Goal: Communication & Community: Answer question/provide support

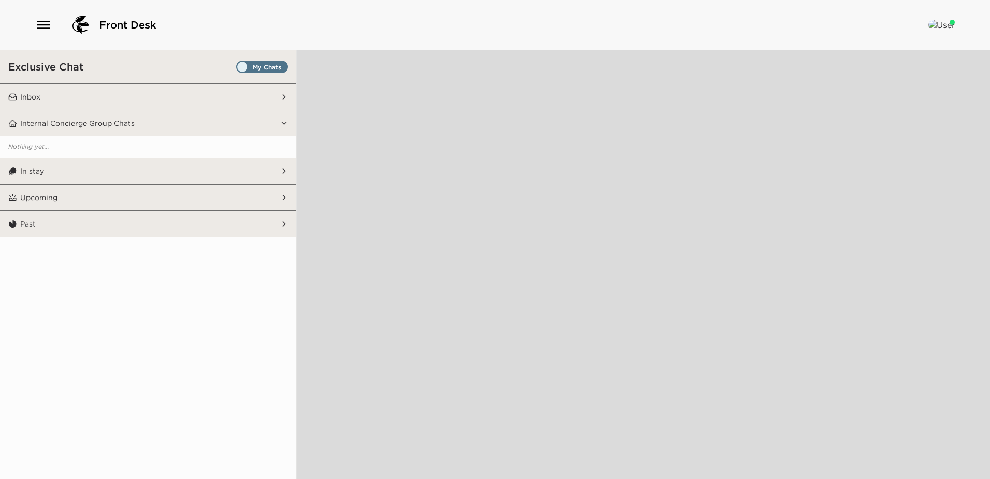
click at [270, 65] on span "Set all destinations" at bounding box center [262, 69] width 52 height 12
click at [238, 69] on input "Set all destinations" at bounding box center [238, 69] width 0 height 0
click at [98, 166] on button "In stay" at bounding box center [148, 171] width 263 height 26
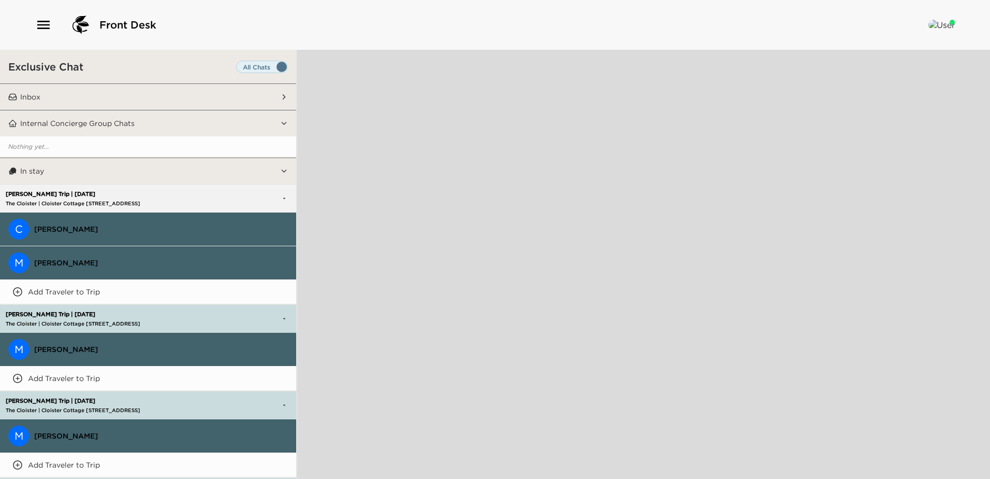
click at [157, 197] on div "[PERSON_NAME] Trip | [DATE] The Cloister | Cloister Cottage [STREET_ADDRESS]" at bounding box center [115, 198] width 224 height 27
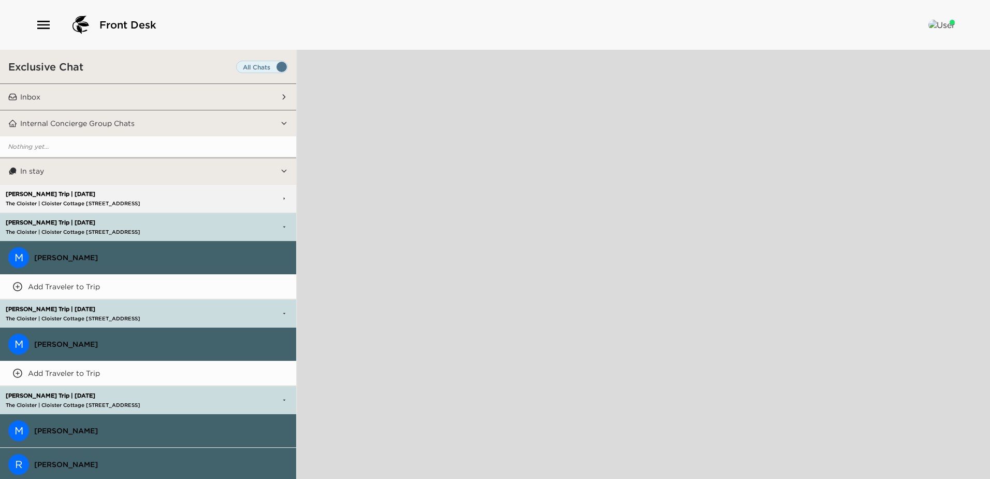
click at [156, 227] on div "[PERSON_NAME] Trip | [DATE] The Cloister | Cloister Cottage [GEOGRAPHIC_DATA], …" at bounding box center [115, 226] width 224 height 27
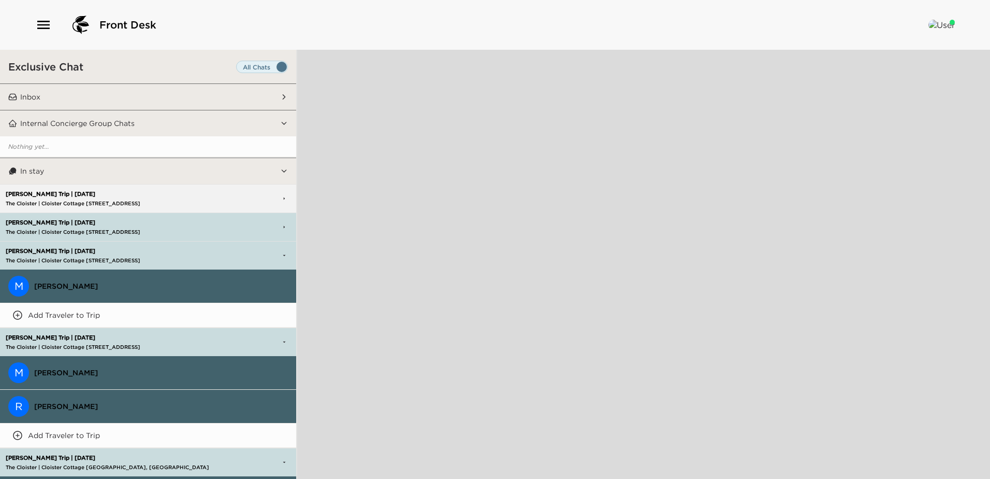
click at [163, 252] on p "[PERSON_NAME] Trip | [DATE]" at bounding box center [115, 251] width 224 height 7
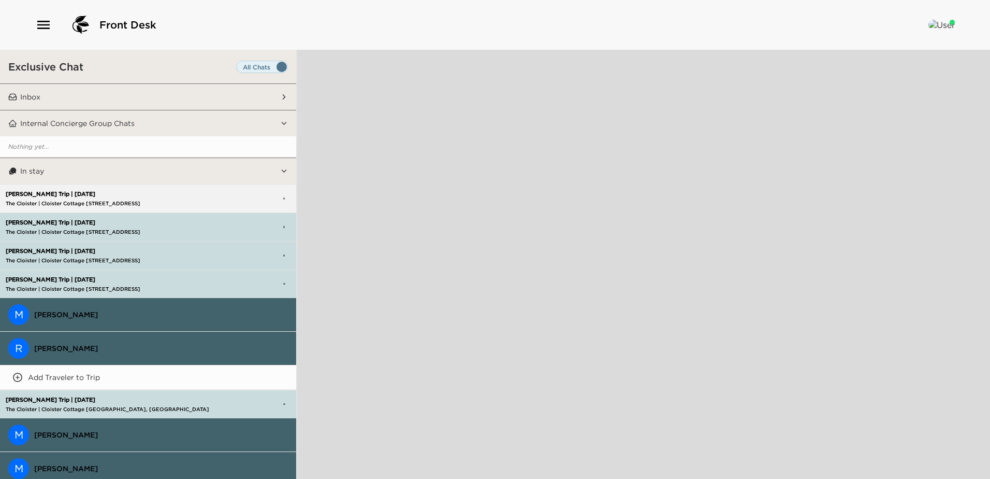
click at [146, 279] on p "[PERSON_NAME] Trip | [DATE]" at bounding box center [115, 279] width 224 height 7
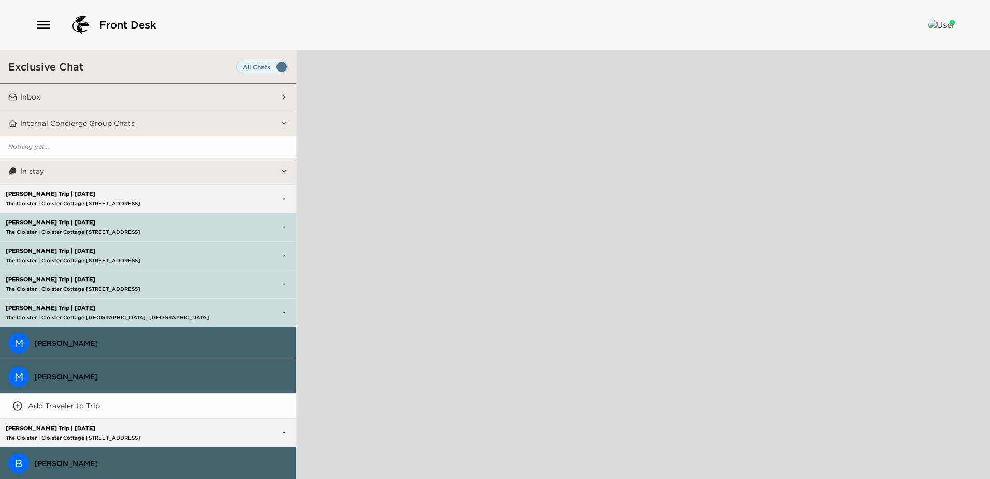
click at [153, 311] on div "[PERSON_NAME] Trip | [DATE] The Cloister | Cloister Cottage [GEOGRAPHIC_DATA], …" at bounding box center [115, 312] width 224 height 27
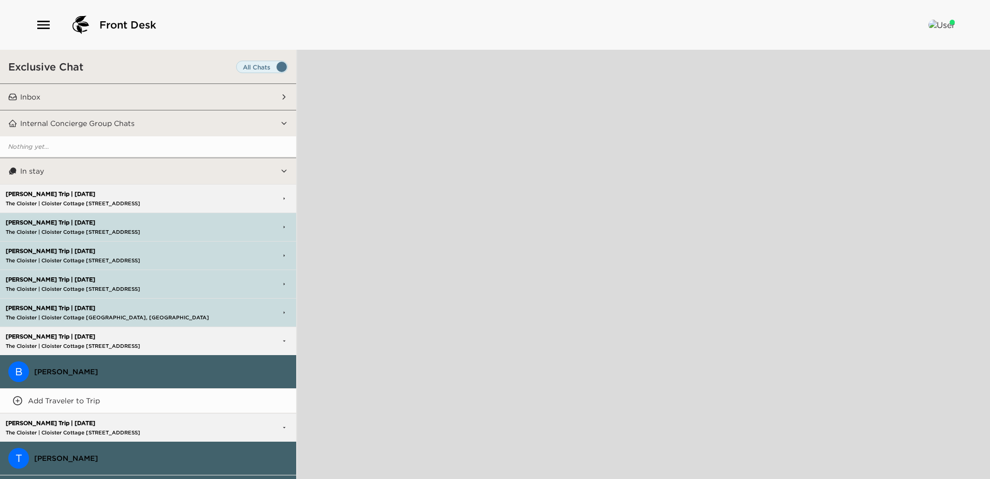
click at [151, 346] on p "The Cloister | Cloister Cottage [STREET_ADDRESS]" at bounding box center [115, 345] width 224 height 7
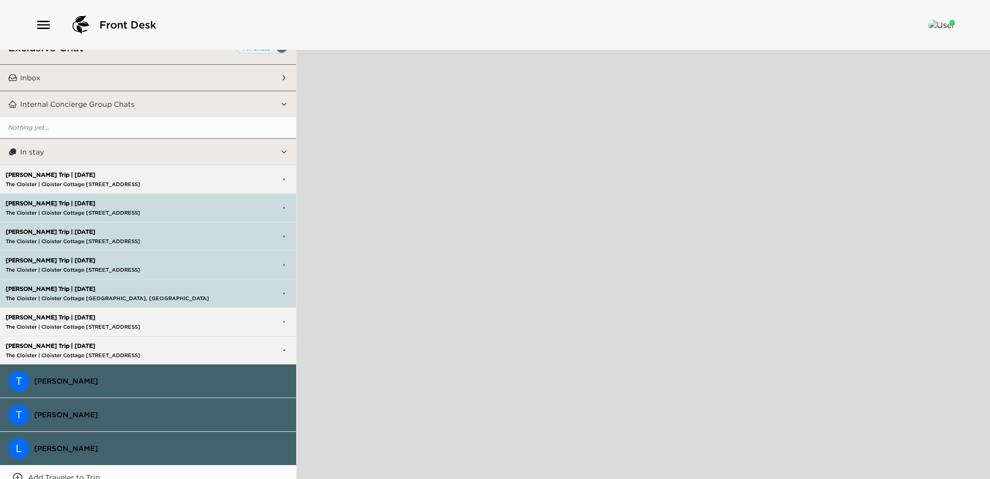
scroll to position [52, 0]
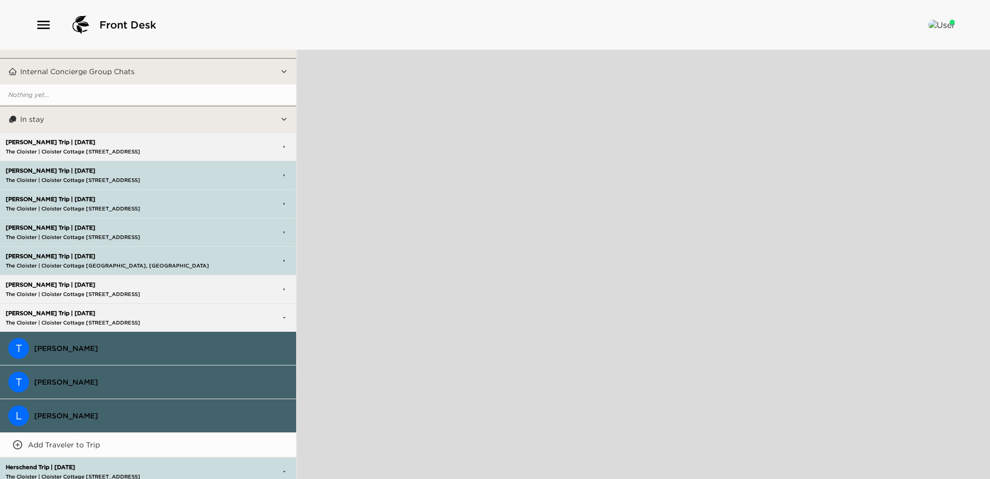
click at [140, 306] on div "[PERSON_NAME] Trip | [DATE] The Cloister | Cloister Cottage [STREET_ADDRESS]" at bounding box center [115, 317] width 224 height 27
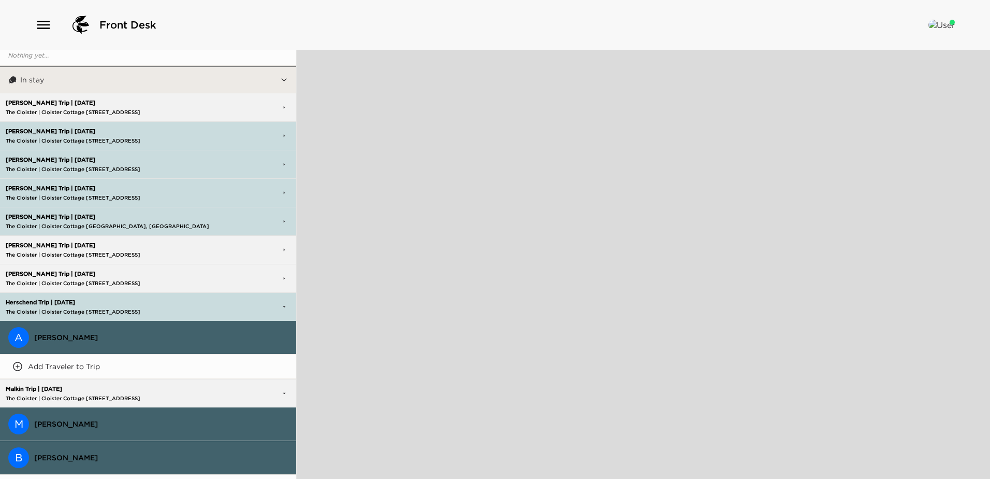
scroll to position [155, 0]
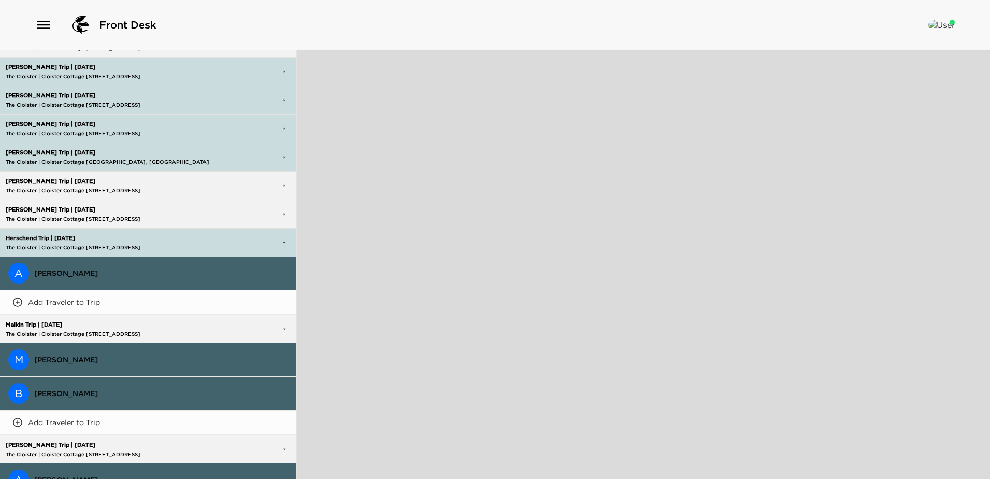
click at [48, 272] on span "[PERSON_NAME]" at bounding box center [161, 272] width 254 height 9
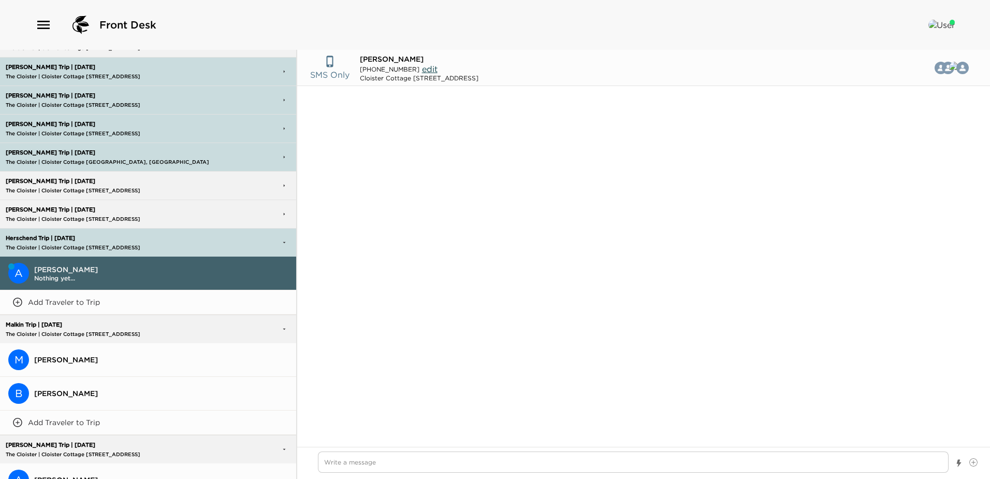
scroll to position [478, 0]
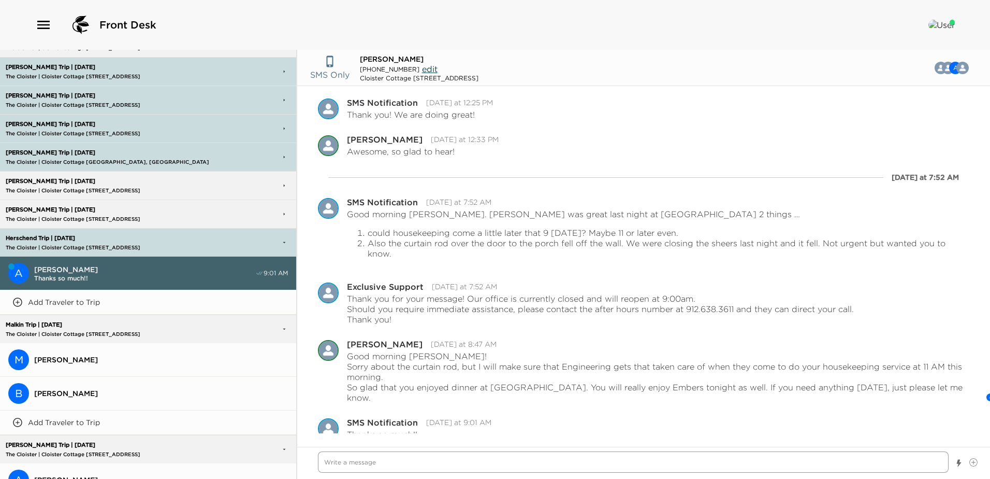
click at [330, 463] on textarea "Write a message" at bounding box center [633, 461] width 631 height 21
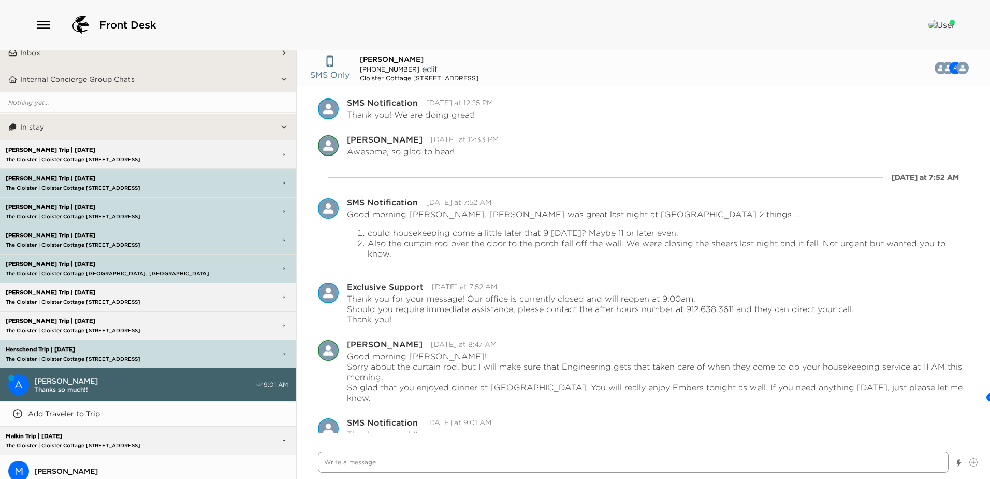
scroll to position [0, 0]
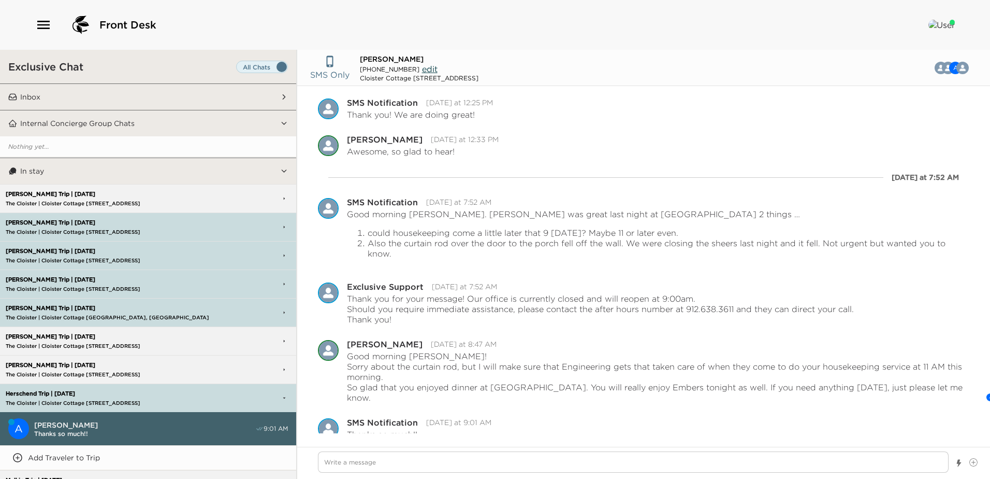
type textarea "x"
click at [127, 93] on button "Inbox" at bounding box center [148, 97] width 263 height 26
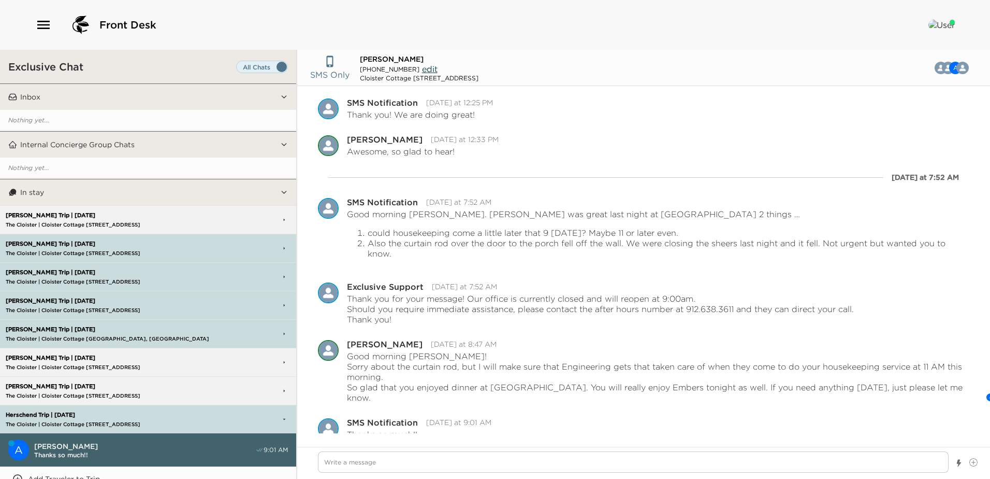
click at [156, 93] on button "Inbox" at bounding box center [148, 97] width 263 height 26
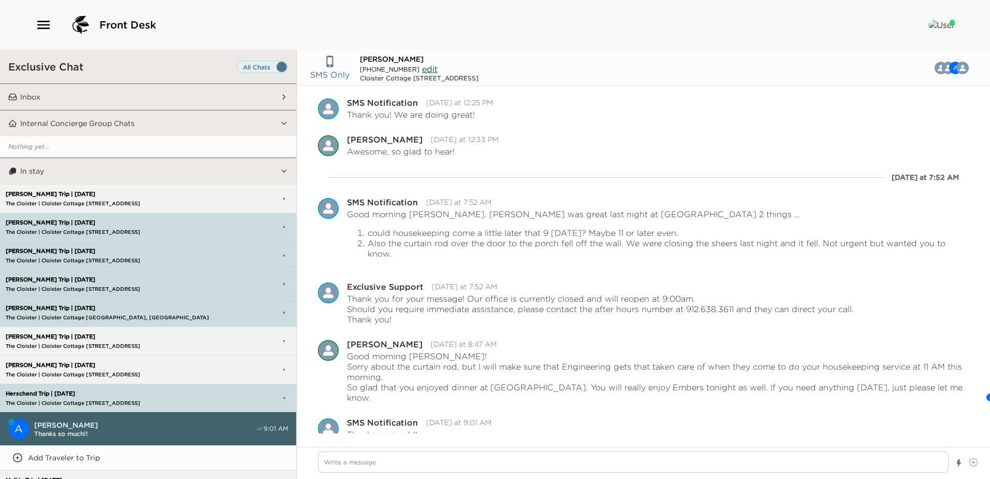
click at [161, 194] on p "[PERSON_NAME] Trip | [DATE]" at bounding box center [115, 194] width 224 height 7
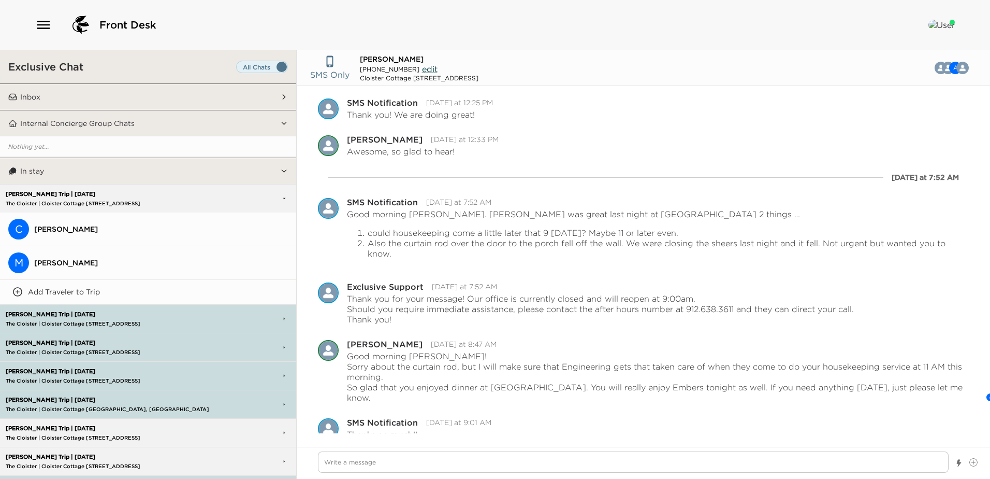
click at [161, 194] on p "[PERSON_NAME] Trip | [DATE]" at bounding box center [115, 194] width 224 height 7
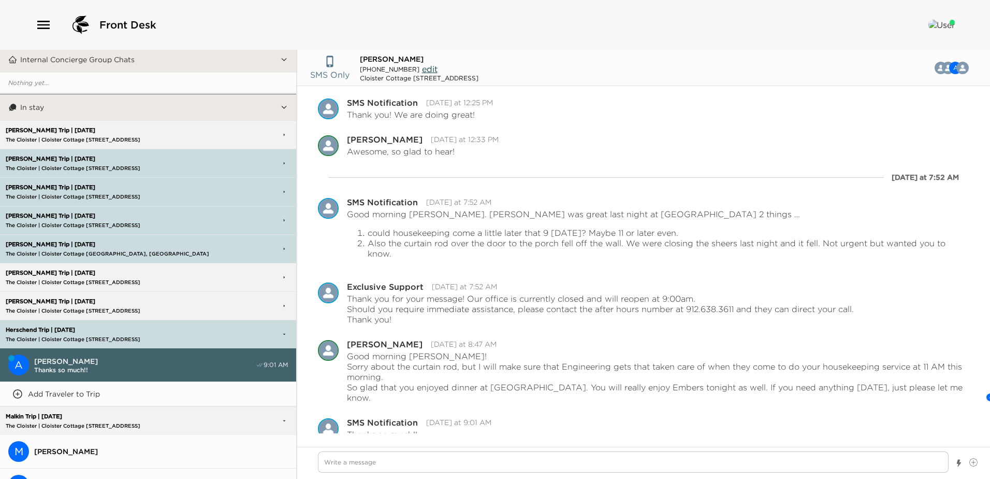
scroll to position [155, 0]
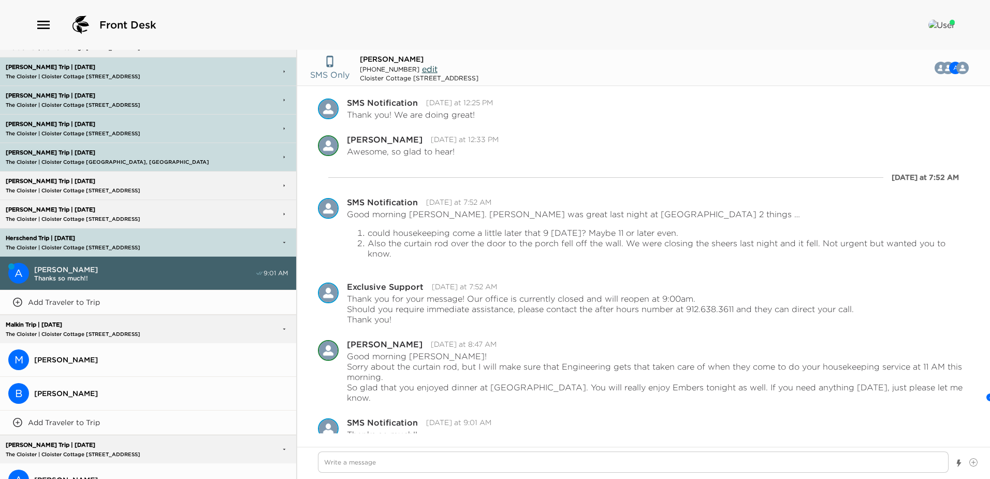
click at [156, 318] on div "Malkin Trip | [DATE] The Cloister | Cloister Cottage [STREET_ADDRESS]" at bounding box center [115, 328] width 224 height 27
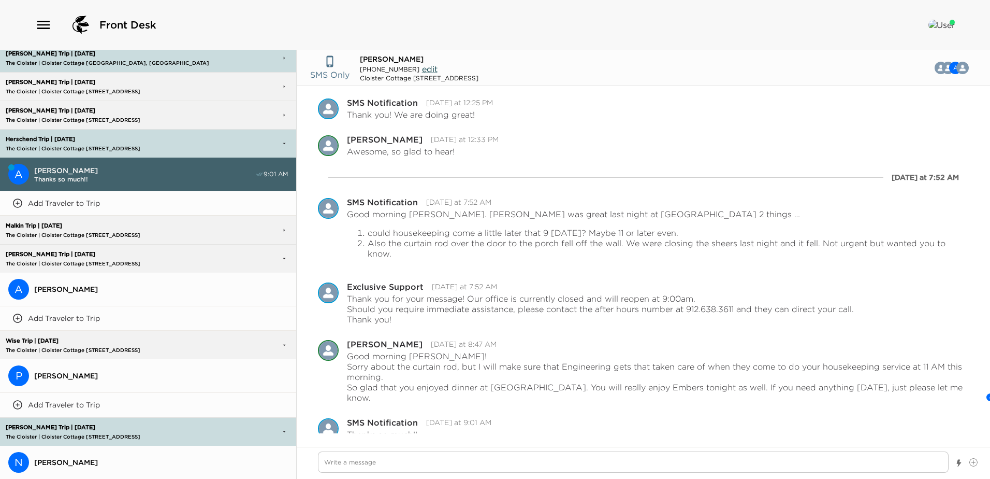
scroll to position [259, 0]
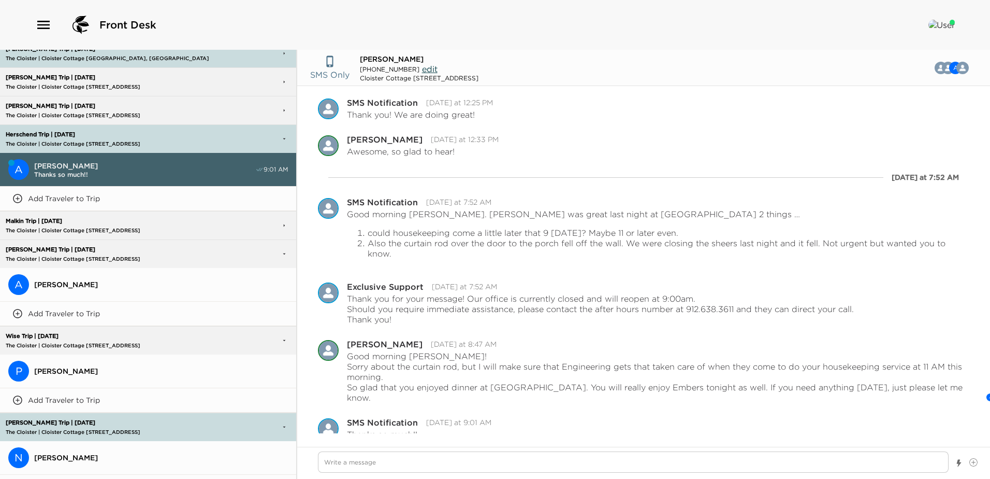
click at [162, 248] on p "[PERSON_NAME] Trip | [DATE]" at bounding box center [115, 249] width 224 height 7
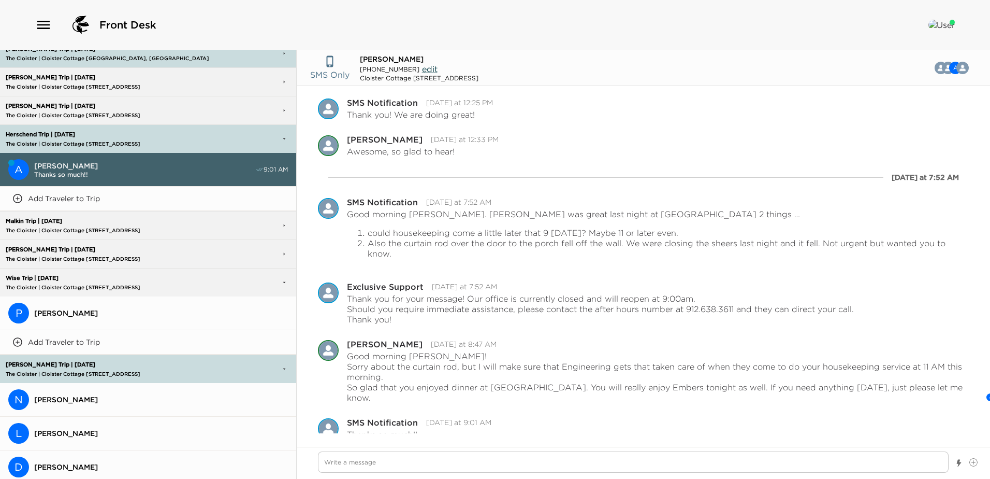
click at [172, 284] on p "The Cloister | Cloister Cottage [STREET_ADDRESS]" at bounding box center [115, 287] width 224 height 7
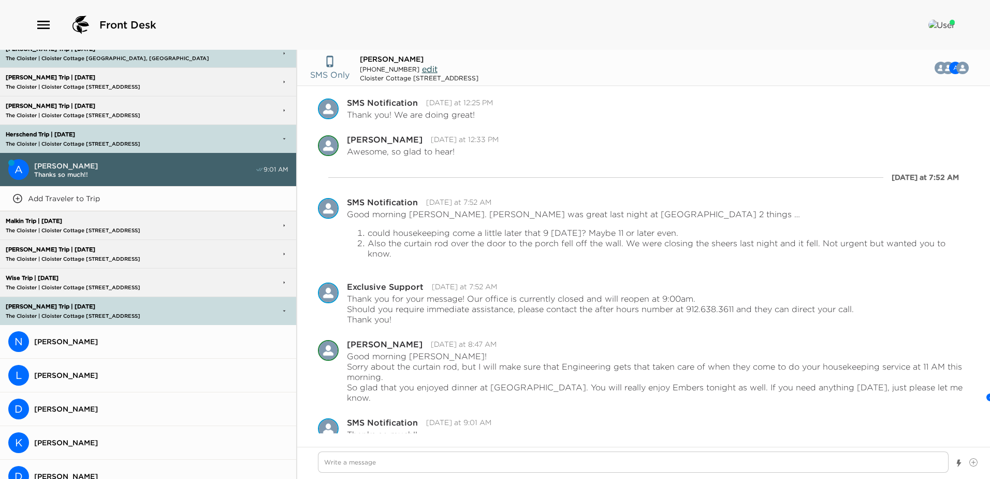
click at [171, 310] on div "[PERSON_NAME] Trip | [DATE] The Cloister | Cloister Cottage [GEOGRAPHIC_DATA], …" at bounding box center [115, 310] width 224 height 27
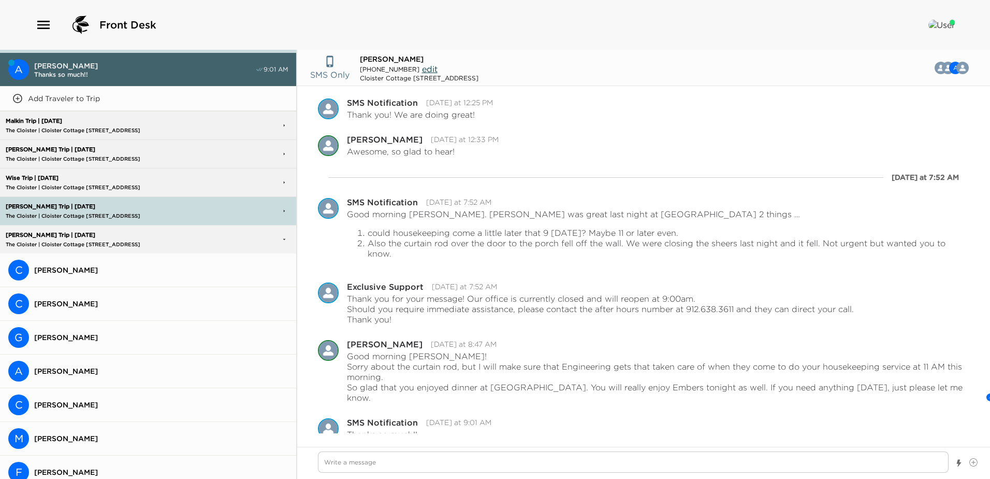
scroll to position [363, 0]
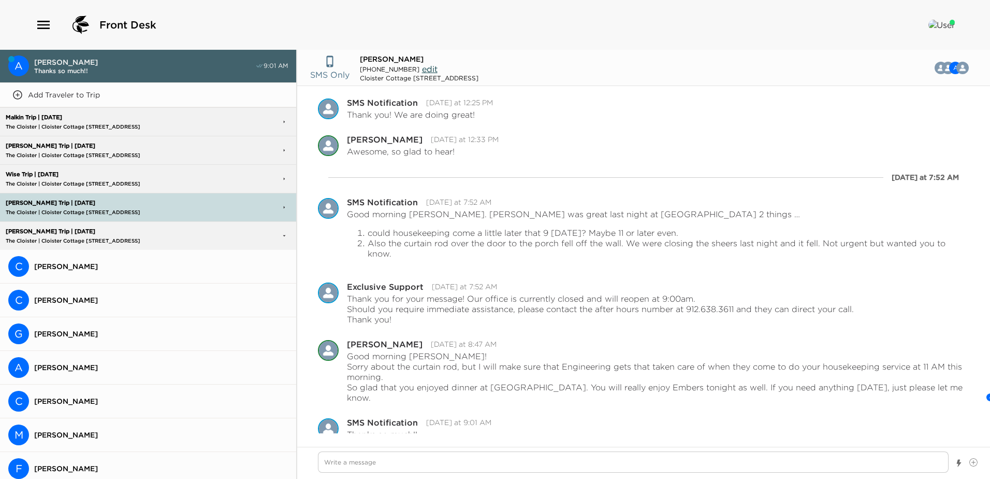
click at [163, 234] on div "[PERSON_NAME] Trip | [DATE] The Cloister | Cloister Cottage [GEOGRAPHIC_DATA], …" at bounding box center [115, 235] width 224 height 27
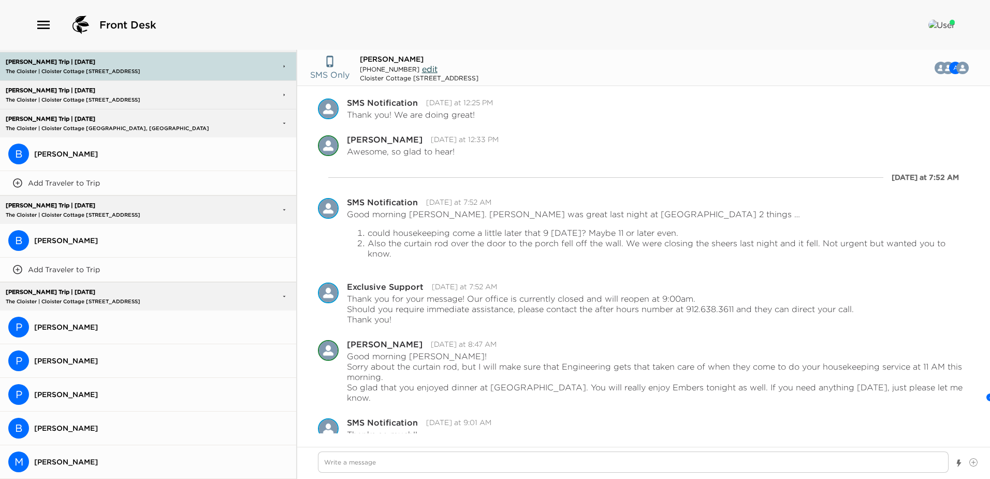
scroll to position [518, 0]
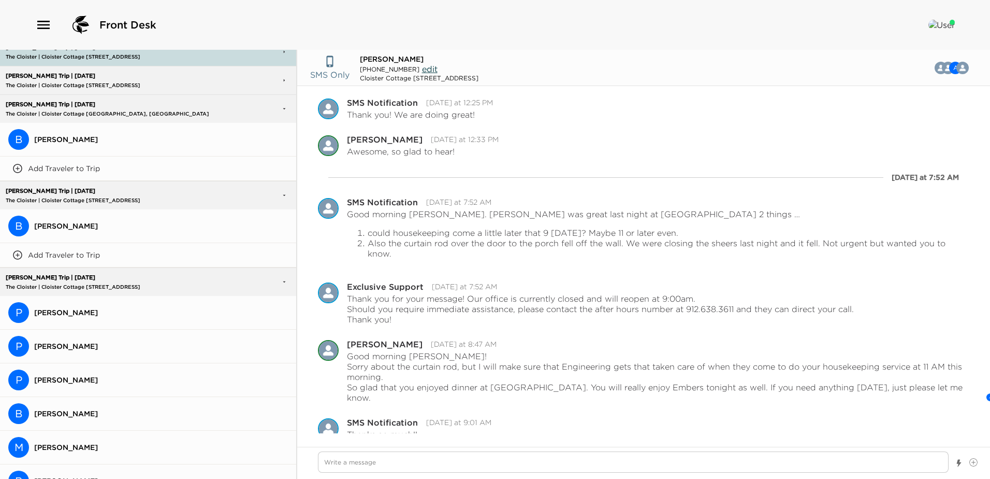
click at [167, 105] on p "[PERSON_NAME] Trip | [DATE]" at bounding box center [115, 104] width 224 height 7
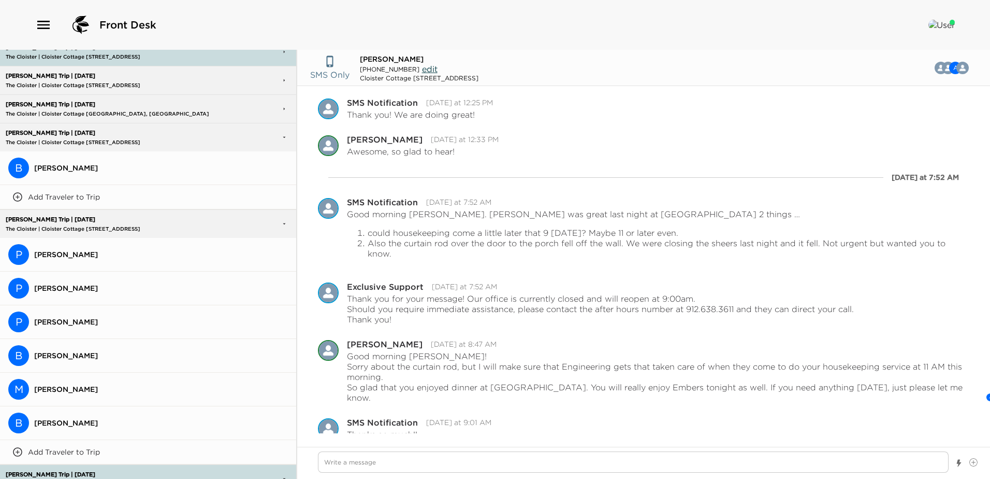
click at [178, 137] on div "[PERSON_NAME] Trip | [DATE] The Cloister | Cloister Cottage [STREET_ADDRESS]" at bounding box center [115, 137] width 224 height 27
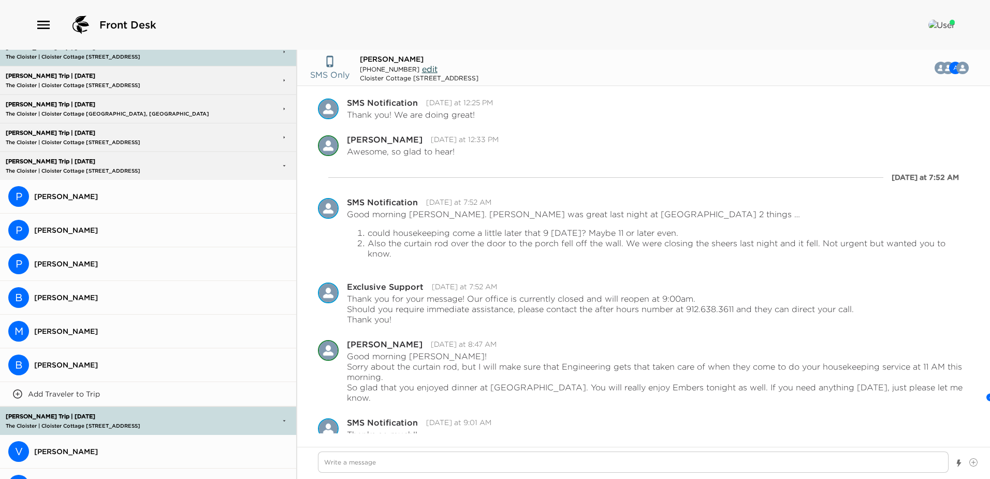
click at [187, 159] on p "[PERSON_NAME] Trip | [DATE]" at bounding box center [115, 161] width 224 height 7
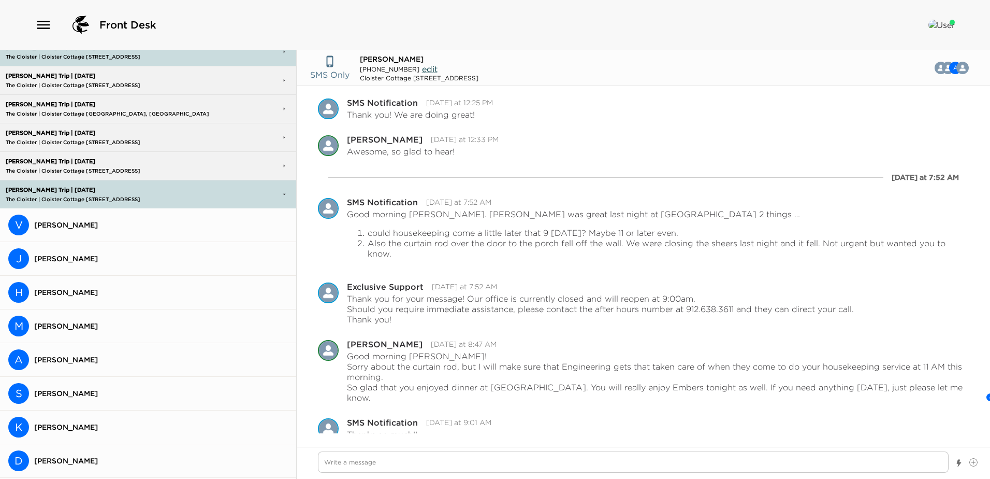
click at [197, 186] on p "[PERSON_NAME] Trip | [DATE]" at bounding box center [115, 189] width 224 height 7
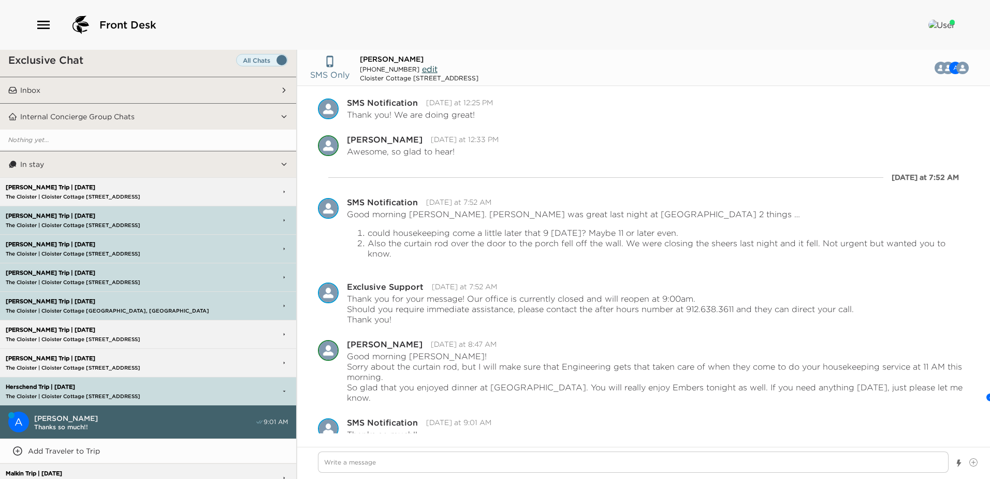
scroll to position [0, 0]
